Goal: Check status: Check status

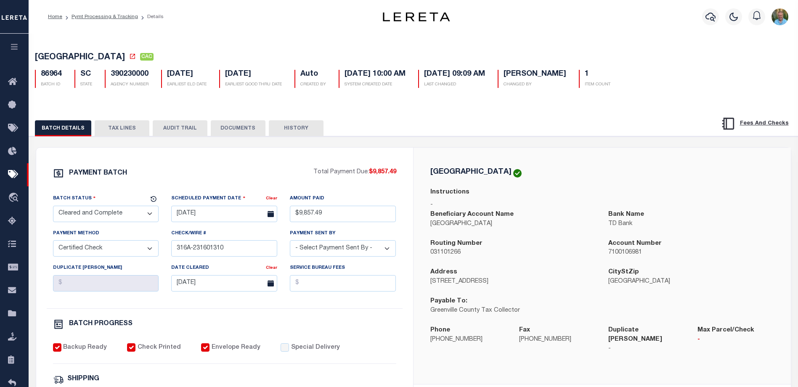
select select "CAC"
select select "CCK"
select select "Cole, Gloria"
select select "FDX"
click at [106, 15] on link "Pymt Processing & Tracking" at bounding box center [105, 16] width 66 height 5
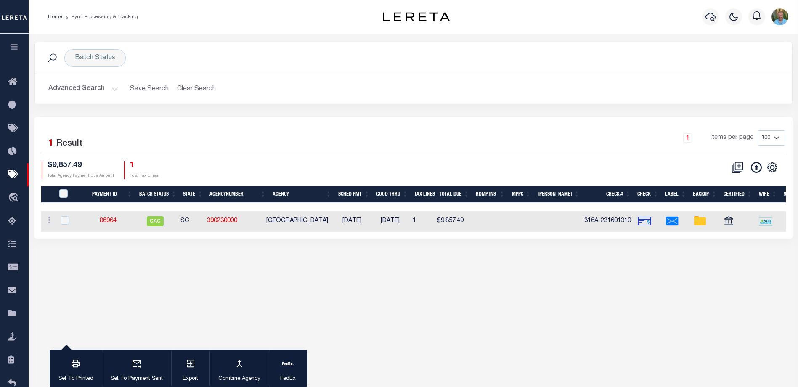
click at [16, 43] on button "button" at bounding box center [14, 48] width 29 height 29
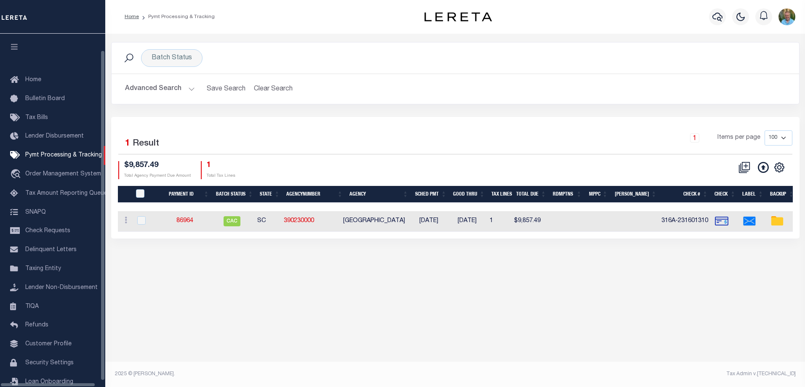
scroll to position [23, 0]
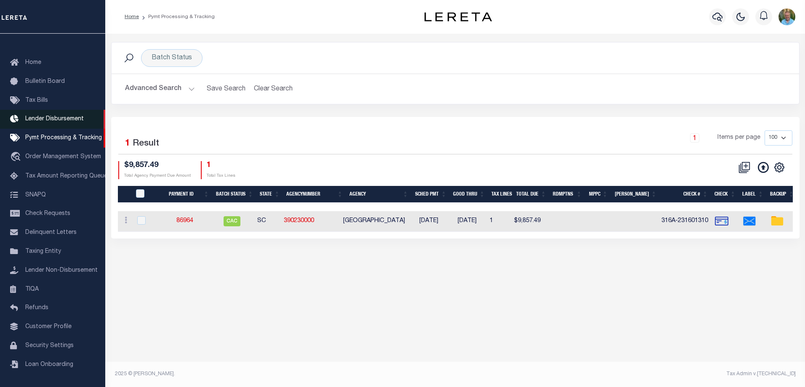
click at [43, 116] on span "Lender Disbursement" at bounding box center [54, 119] width 58 height 6
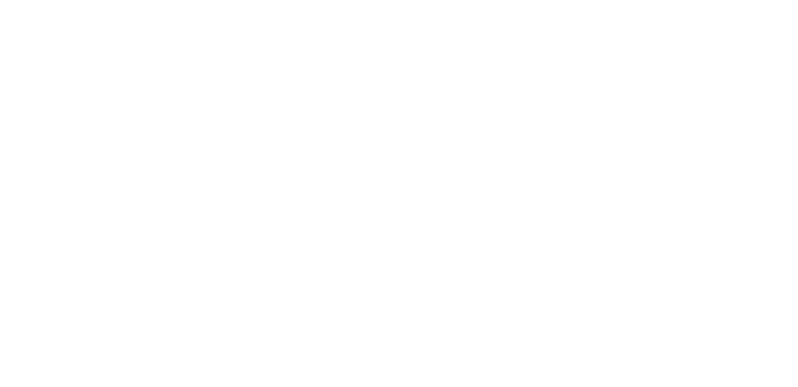
scroll to position [15, 0]
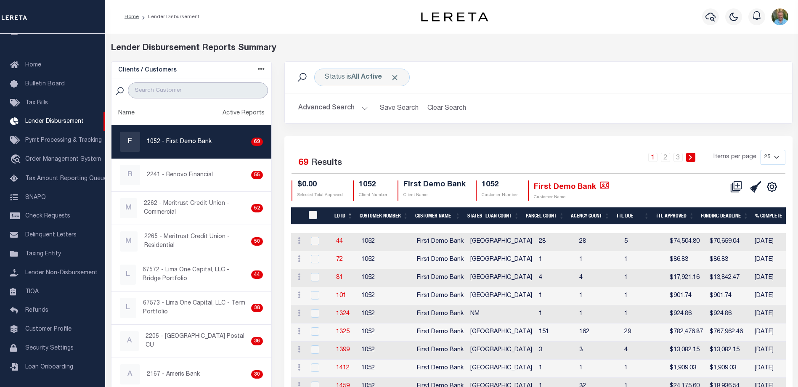
click at [194, 90] on input "search" at bounding box center [198, 90] width 140 height 16
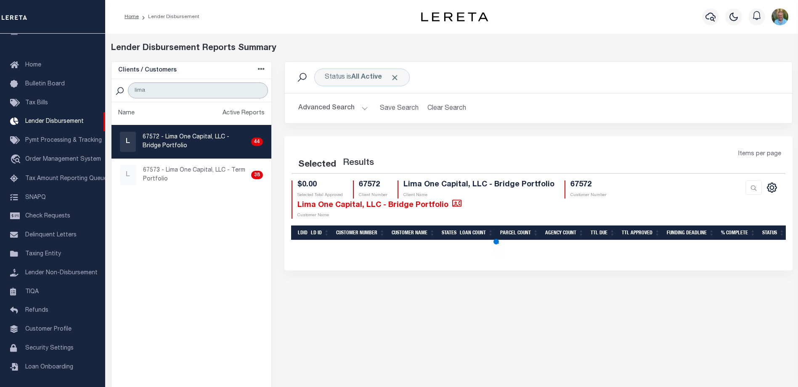
type input "lima"
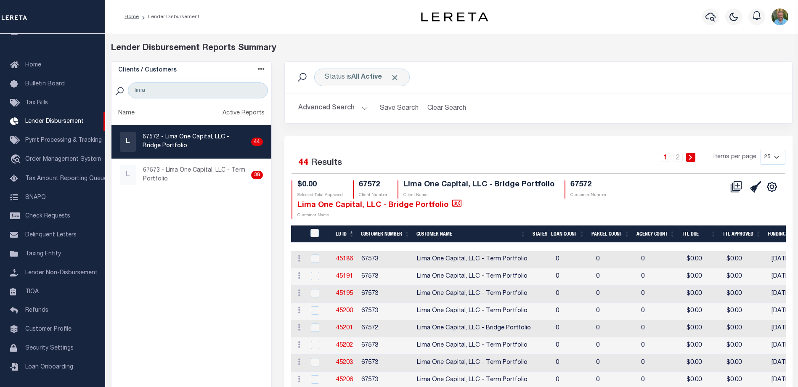
click at [154, 135] on p "67572 - Lima One Capital, LLC - Bridge Portfolio" at bounding box center [195, 142] width 105 height 18
checkbox input "true"
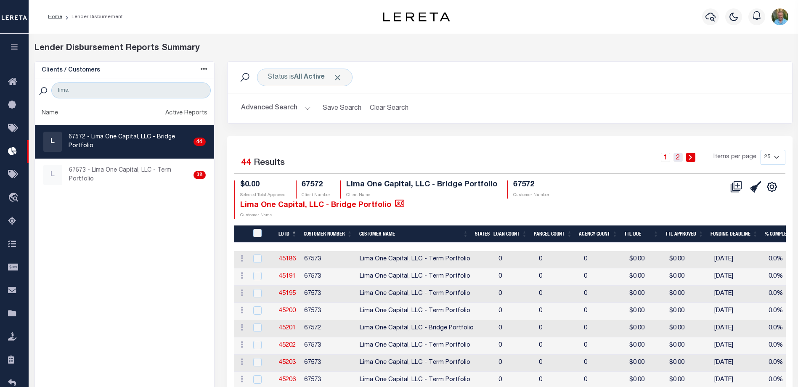
click at [676, 157] on link "2" at bounding box center [678, 157] width 9 height 9
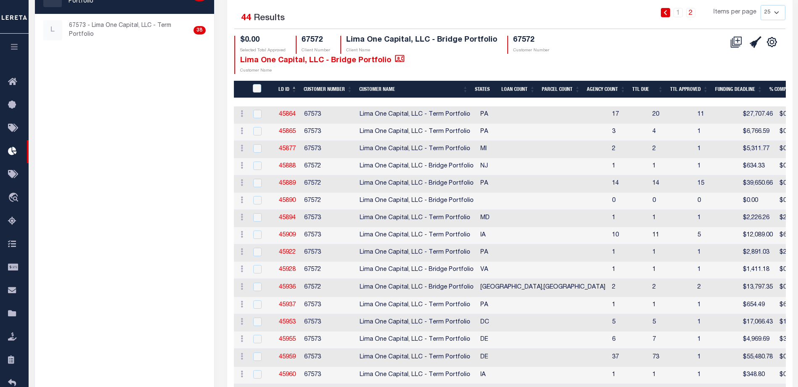
scroll to position [168, 0]
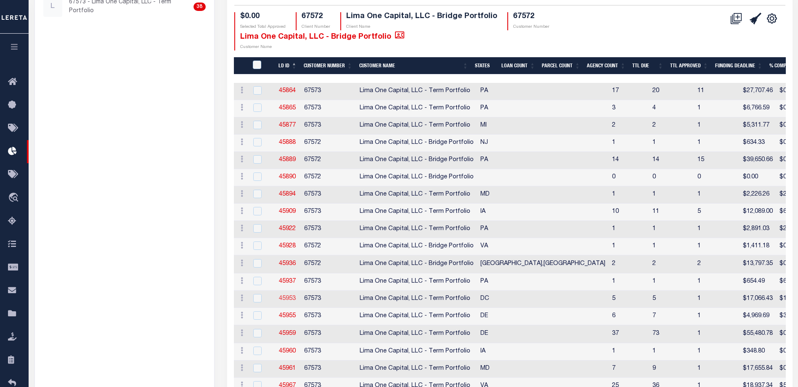
click at [285, 298] on link "45953" at bounding box center [287, 299] width 17 height 6
checkbox input "true"
